Goal: Communication & Community: Answer question/provide support

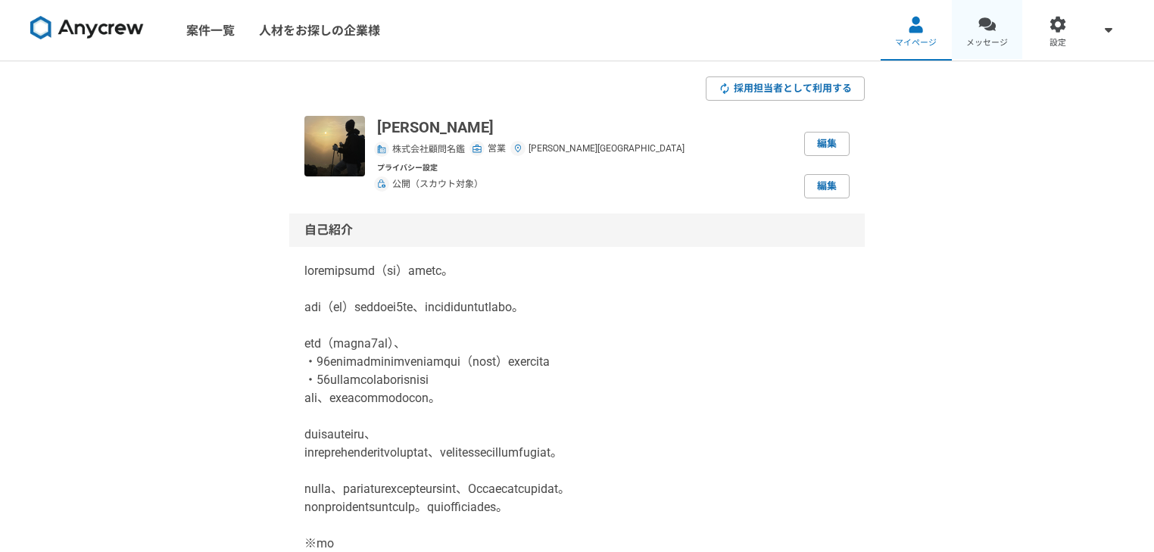
click at [990, 17] on div at bounding box center [987, 24] width 17 height 17
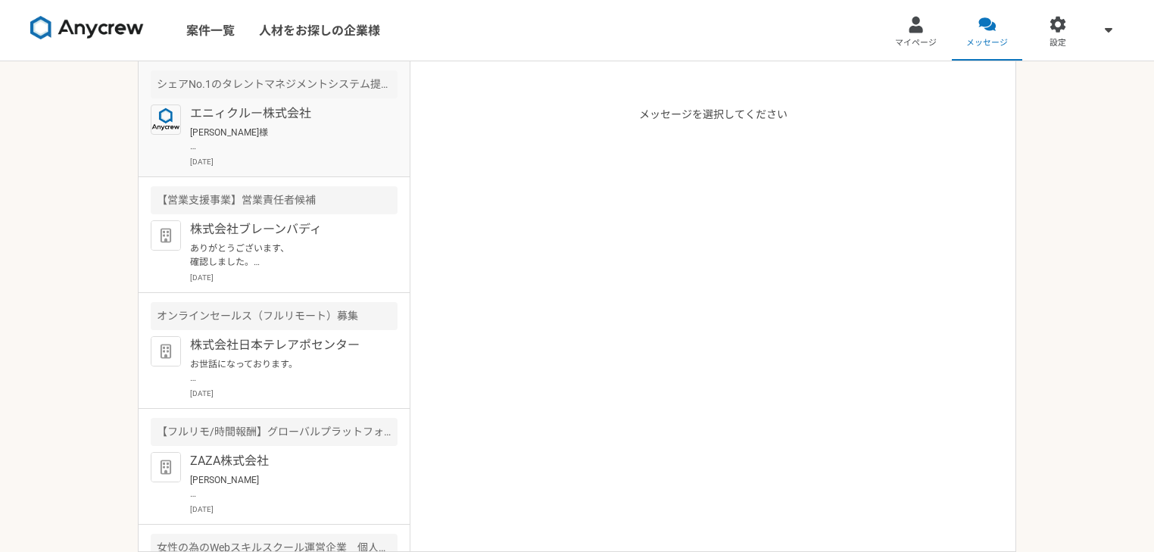
click at [246, 126] on p "[PERSON_NAME]様 ありがとうございます。 それでは、本日はよろしくお願いいたします。" at bounding box center [283, 139] width 187 height 27
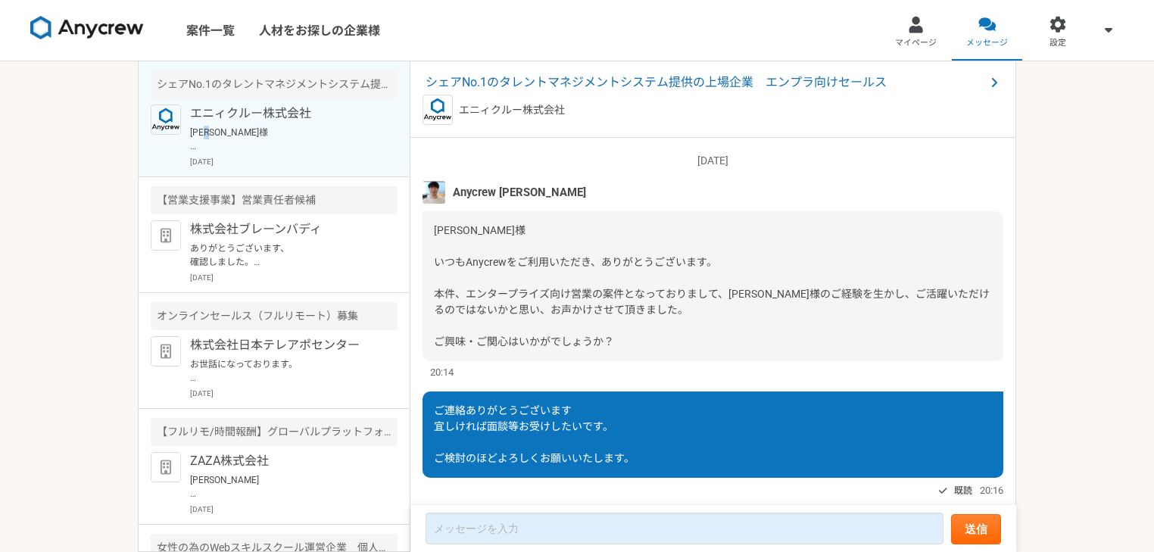
scroll to position [543, 0]
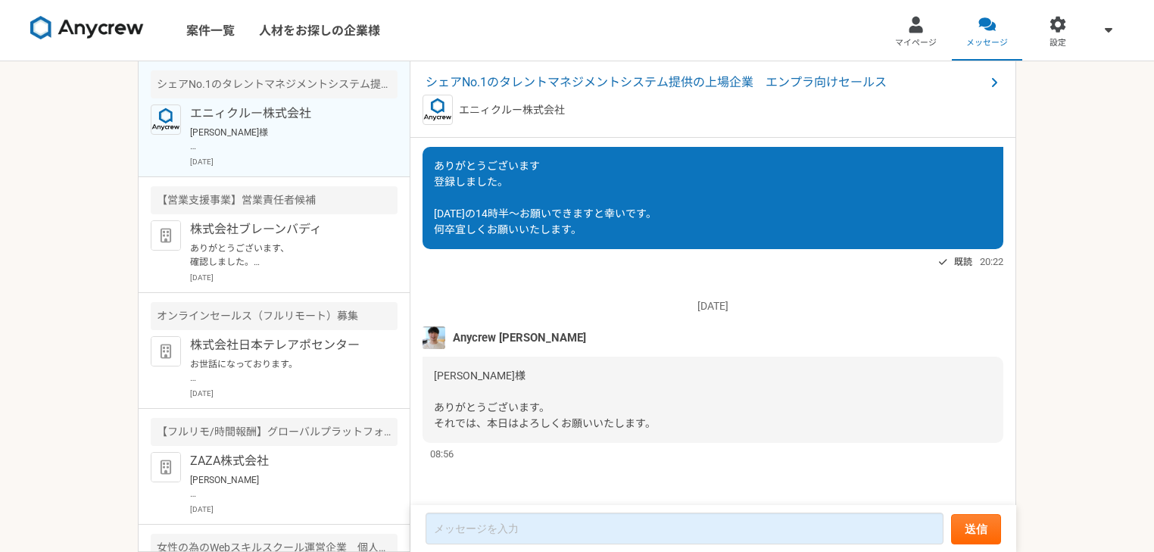
drag, startPoint x: 598, startPoint y: 79, endPoint x: 542, endPoint y: 88, distance: 56.0
click at [542, 88] on span "シェアNo.1のタレントマネジメントシステム提供の上場企業　エンプラ向けセールス" at bounding box center [706, 82] width 560 height 18
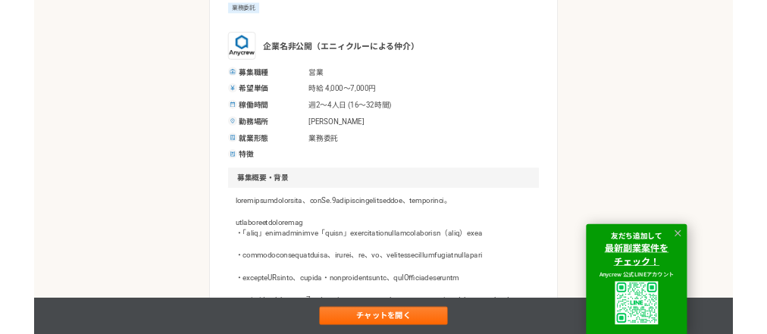
scroll to position [201, 0]
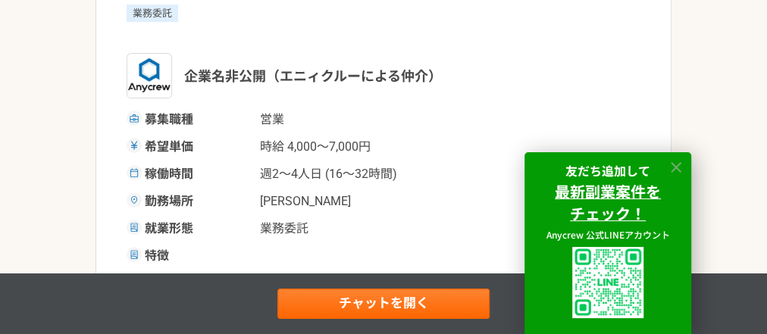
click at [677, 162] on icon at bounding box center [675, 167] width 17 height 17
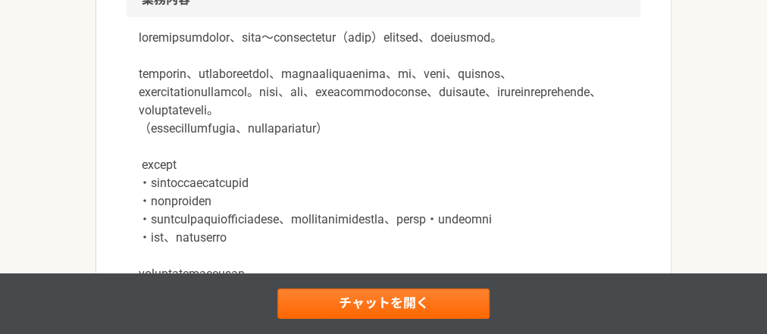
scroll to position [0, 0]
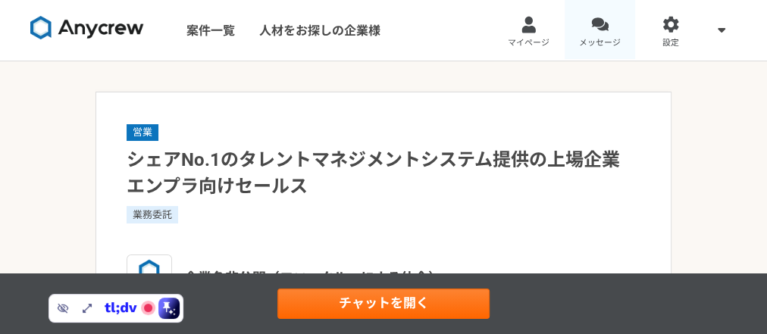
click at [601, 32] on div at bounding box center [599, 24] width 17 height 17
